Goal: Information Seeking & Learning: Learn about a topic

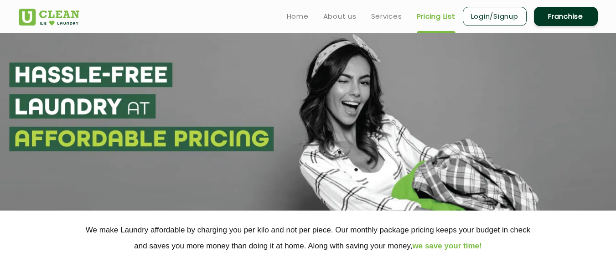
drag, startPoint x: 623, startPoint y: 43, endPoint x: 622, endPoint y: 128, distance: 84.8
click at [616, 128] on html "Home About us Services Pricing List Login/Signup Franchise Home About us Franch…" at bounding box center [308, 136] width 616 height 273
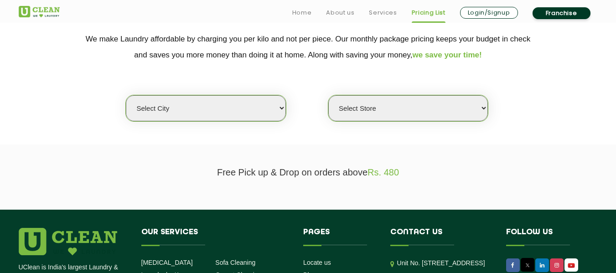
click at [203, 117] on select "Select city [GEOGRAPHIC_DATA] [GEOGRAPHIC_DATA] [GEOGRAPHIC_DATA] [GEOGRAPHIC_D…" at bounding box center [206, 108] width 160 height 26
select select "68"
click at [126, 95] on select "Select city [GEOGRAPHIC_DATA] [GEOGRAPHIC_DATA] [GEOGRAPHIC_DATA] [GEOGRAPHIC_D…" at bounding box center [206, 108] width 160 height 26
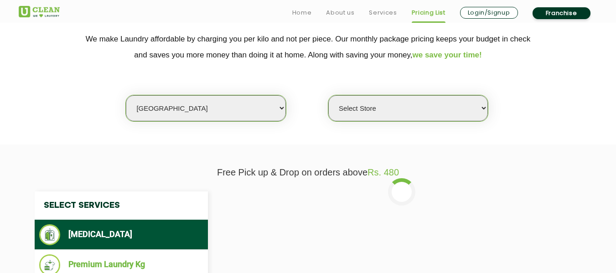
click at [372, 112] on select "Select Store [GEOGRAPHIC_DATA] UClean Talab Tillo UClean Janipur UClean Channi …" at bounding box center [408, 108] width 160 height 26
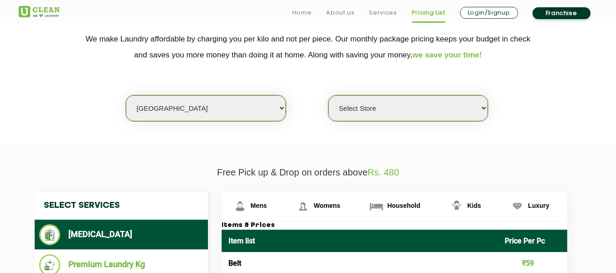
select select "432"
click at [328, 95] on select "Select Store [GEOGRAPHIC_DATA] UClean Talab Tillo UClean Janipur UClean Channi …" at bounding box center [408, 108] width 160 height 26
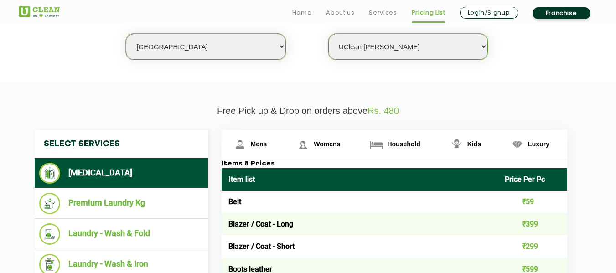
scroll to position [421, 0]
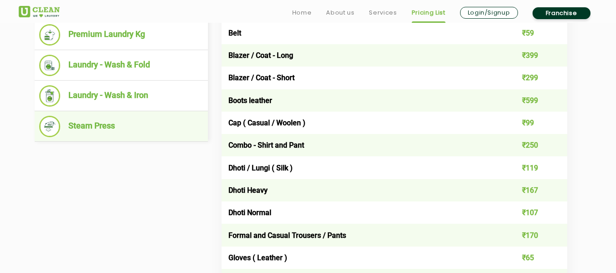
click at [130, 126] on li "Steam Press" at bounding box center [121, 126] width 164 height 21
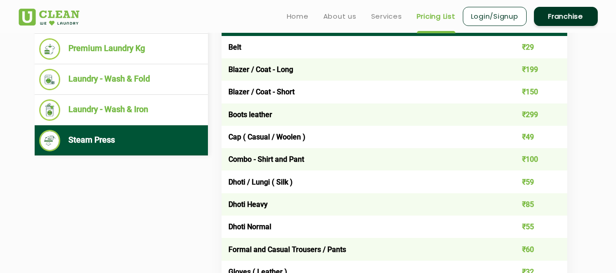
scroll to position [325, 0]
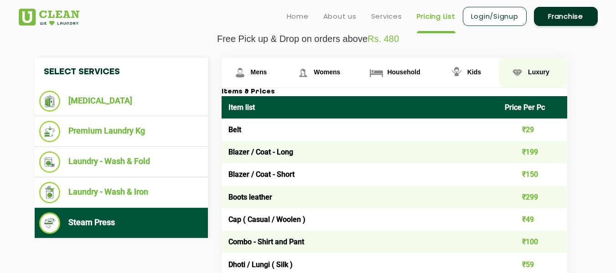
click at [536, 78] on link "Luxury" at bounding box center [533, 73] width 68 height 30
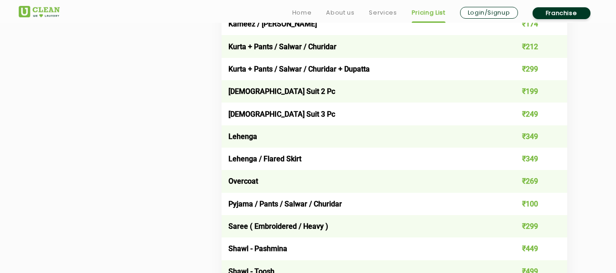
scroll to position [363, 0]
